Goal: Browse casually

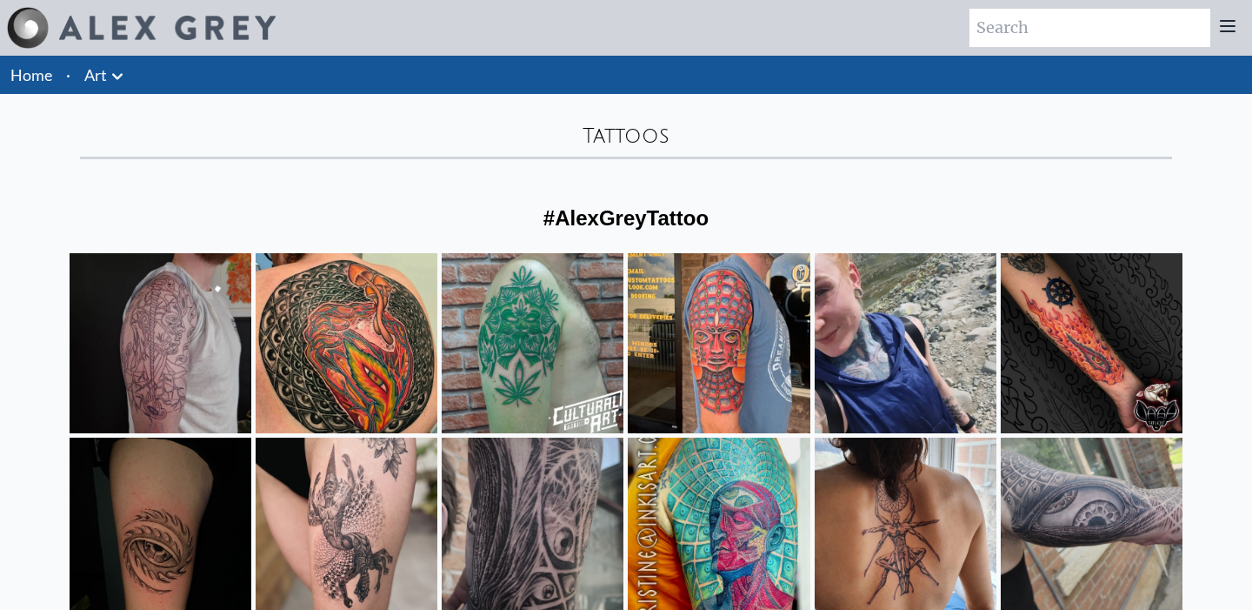
click at [1227, 31] on icon at bounding box center [1228, 26] width 14 height 10
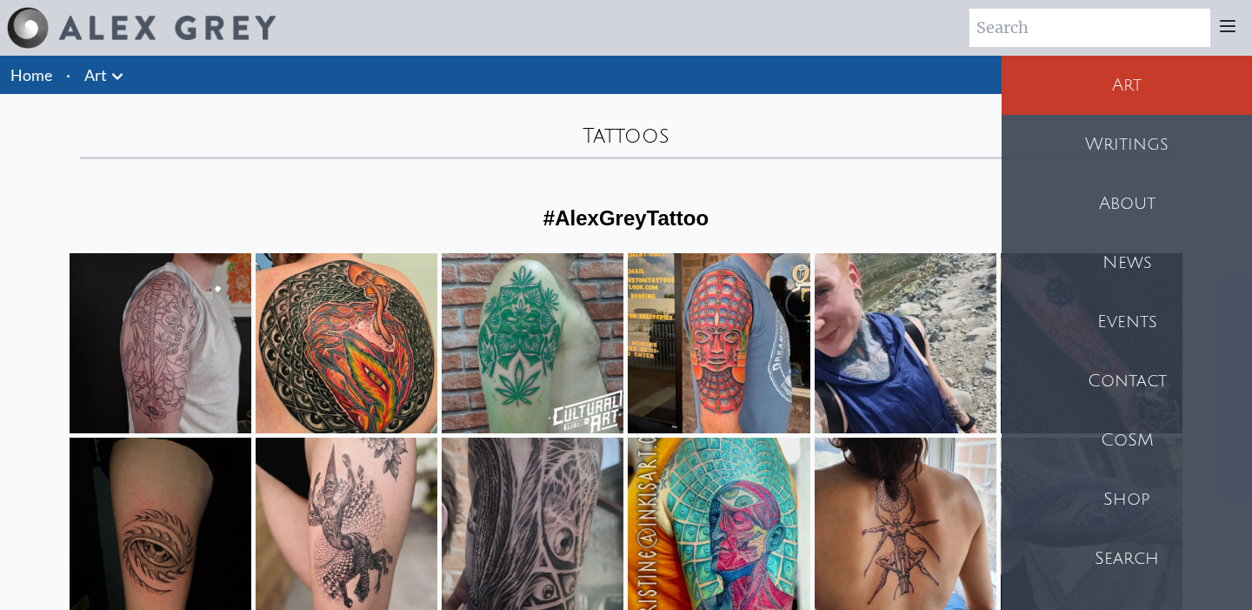
click at [1238, 27] on div at bounding box center [1228, 28] width 35 height 38
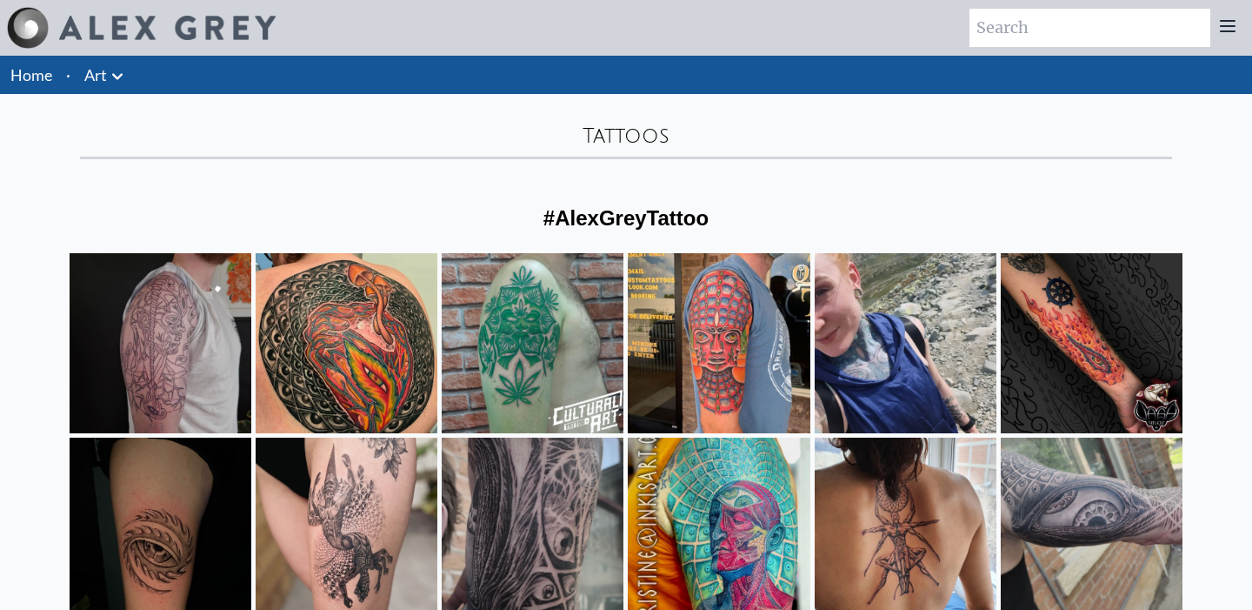
click at [126, 77] on icon at bounding box center [117, 76] width 21 height 21
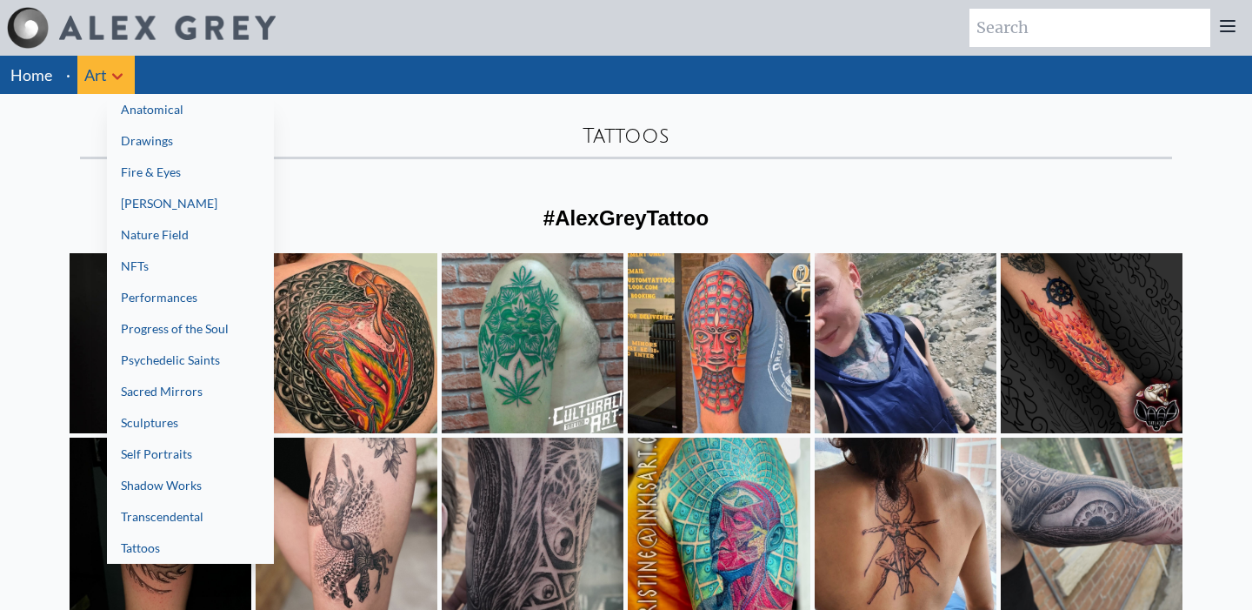
click at [357, 123] on div at bounding box center [626, 305] width 1252 height 610
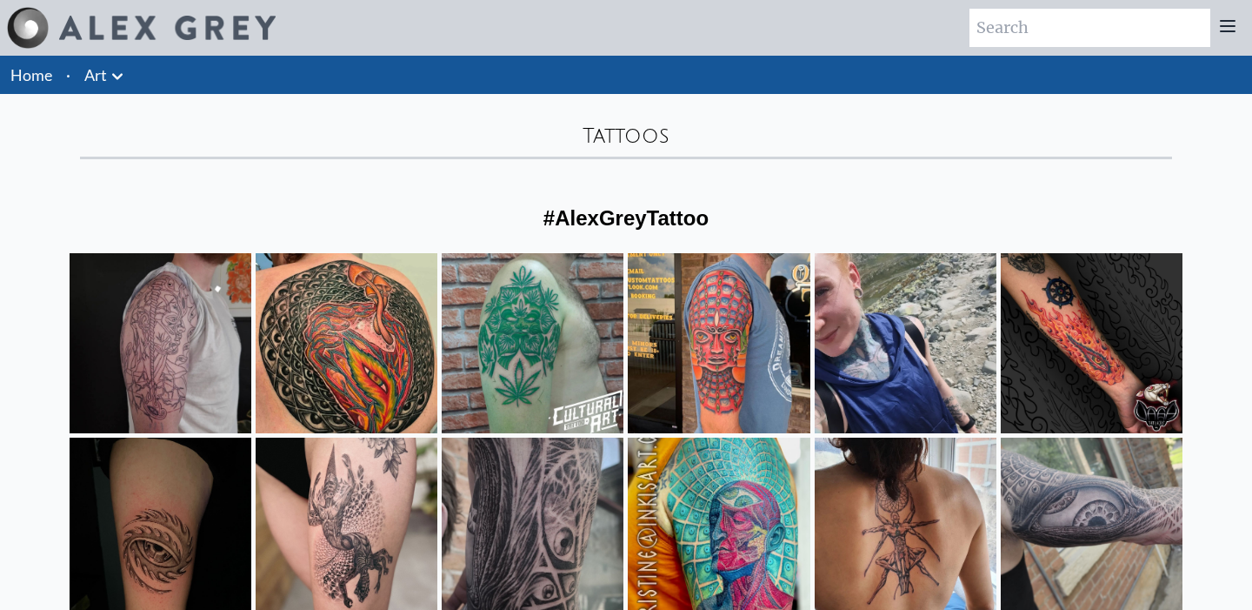
click at [30, 80] on link "Home" at bounding box center [31, 74] width 42 height 19
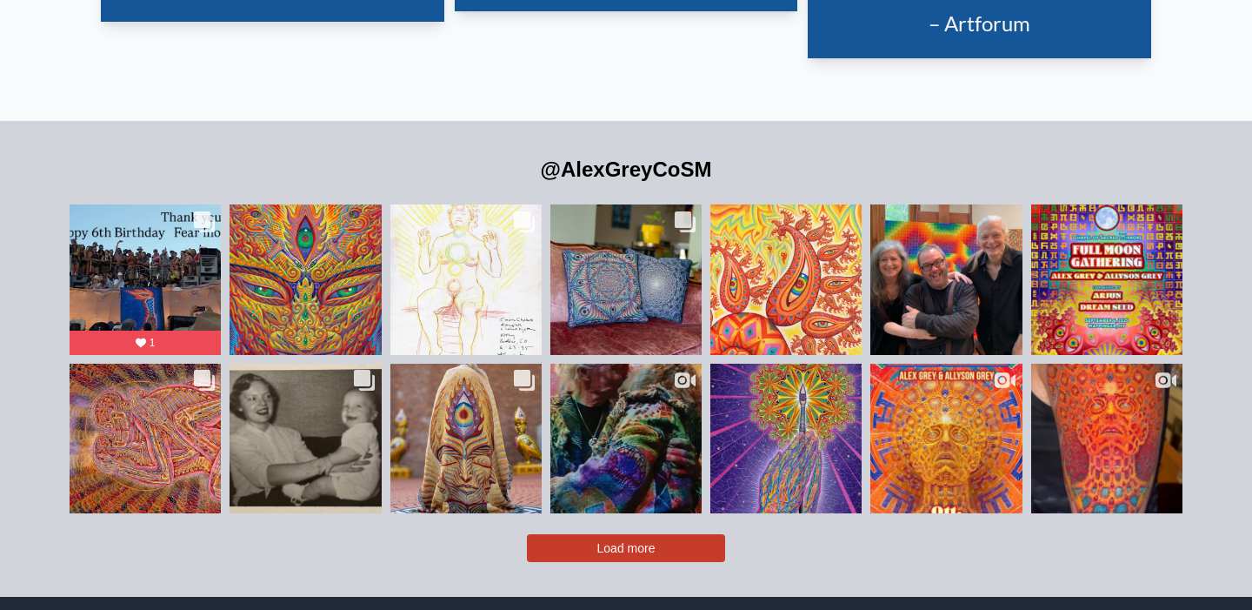
scroll to position [3714, 0]
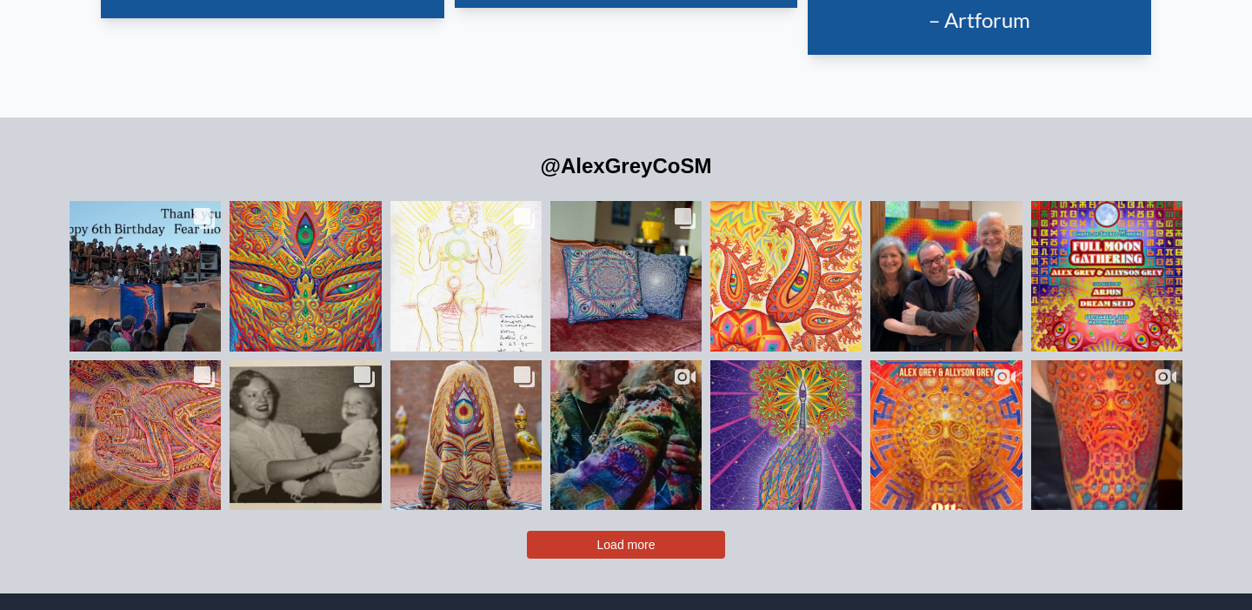
click at [689, 530] on button "Load more" at bounding box center [626, 544] width 198 height 28
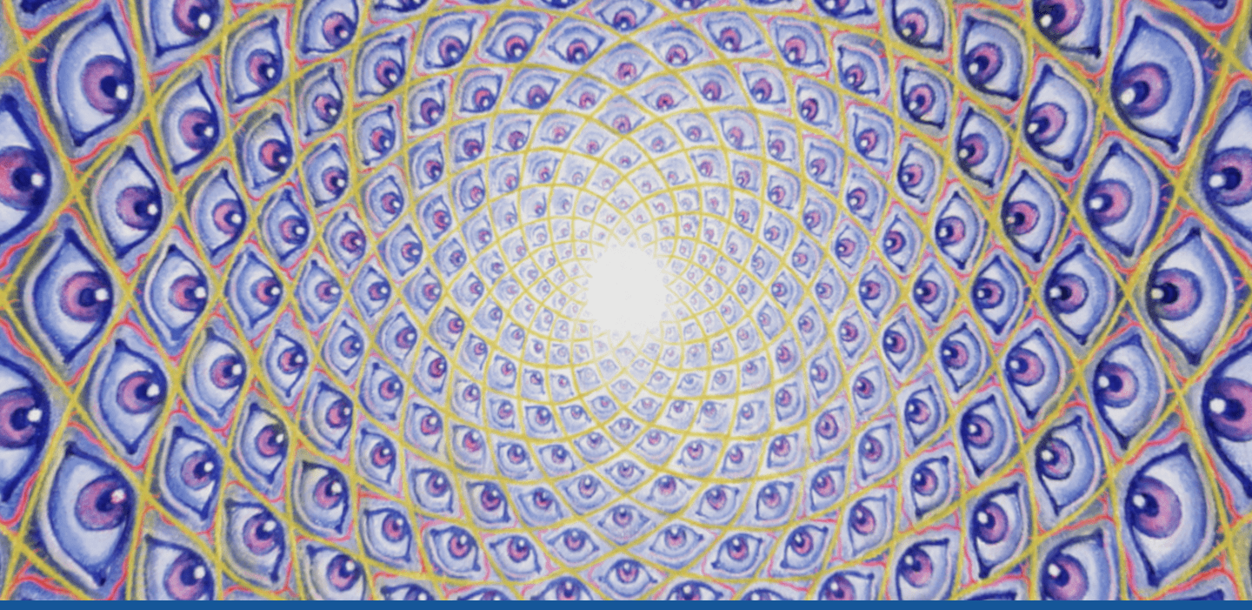
scroll to position [0, 0]
